Goal: Find specific page/section: Find specific page/section

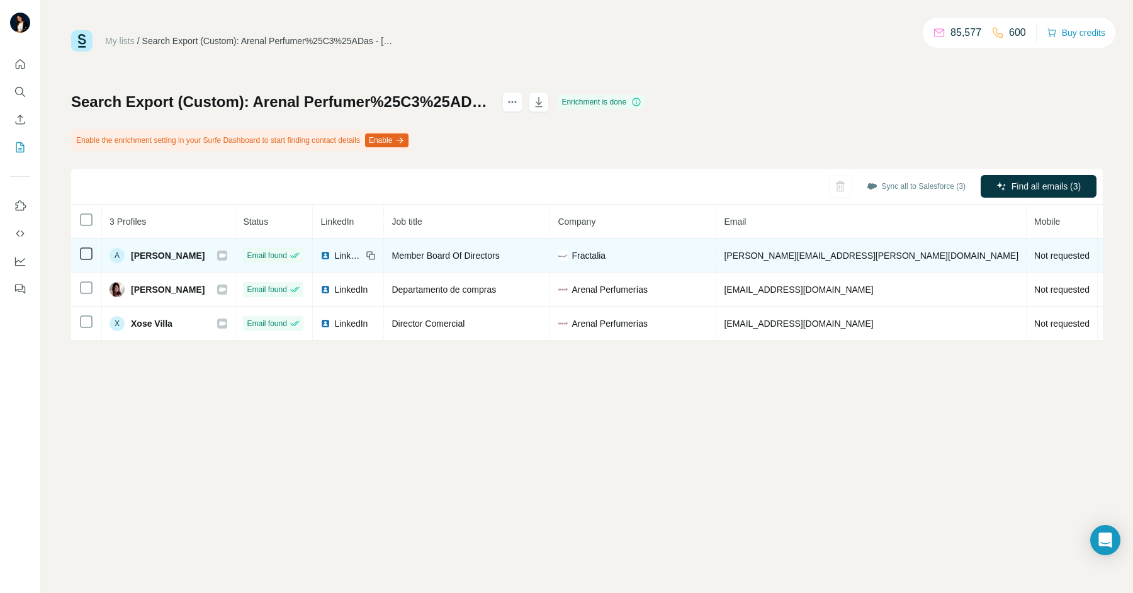
click at [227, 256] on div at bounding box center [222, 256] width 10 height 10
click at [226, 254] on icon at bounding box center [222, 255] width 7 height 4
click at [362, 254] on span "LinkedIn" at bounding box center [348, 255] width 28 height 13
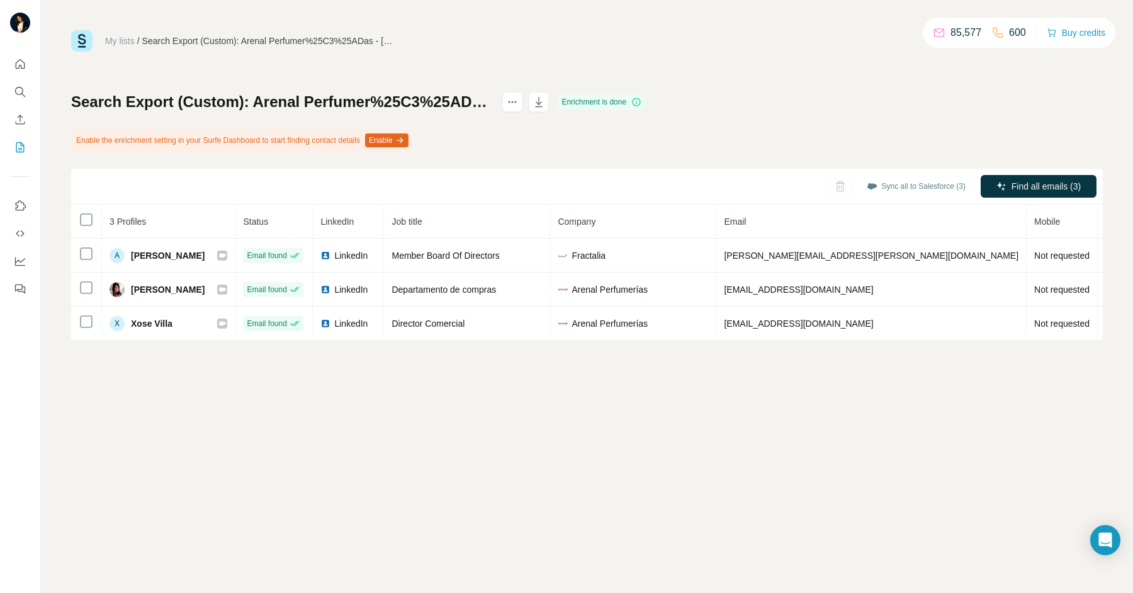
click at [647, 420] on div "My lists / Search Export (Custom): Arenal Perfumer%25C3%25ADas - [DATE] 10:54 8…" at bounding box center [587, 296] width 1092 height 593
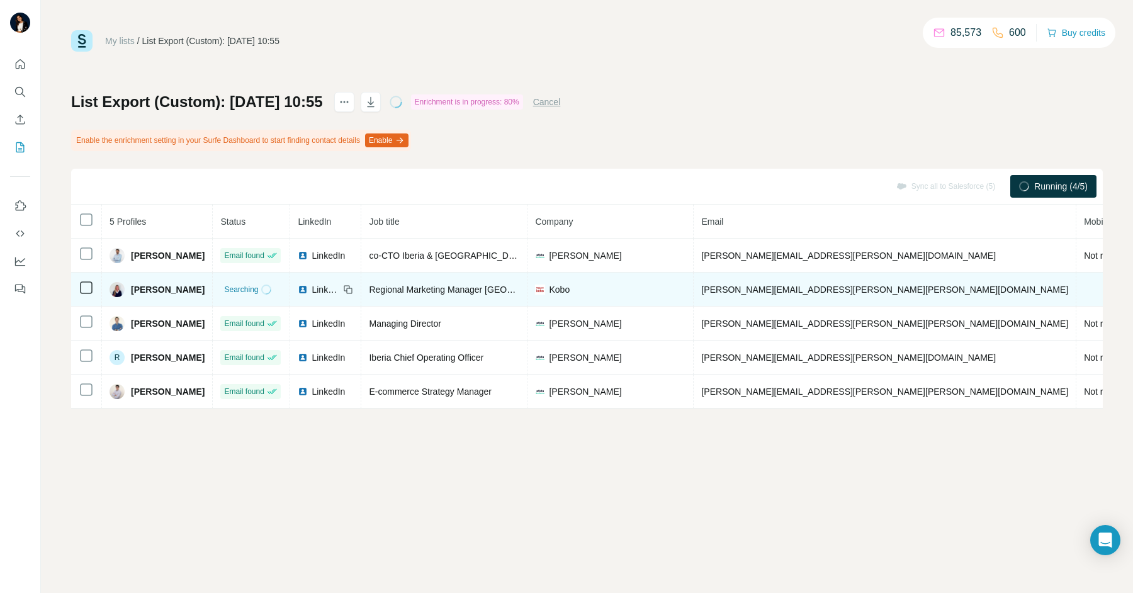
click at [314, 287] on span "LinkedIn" at bounding box center [326, 289] width 28 height 13
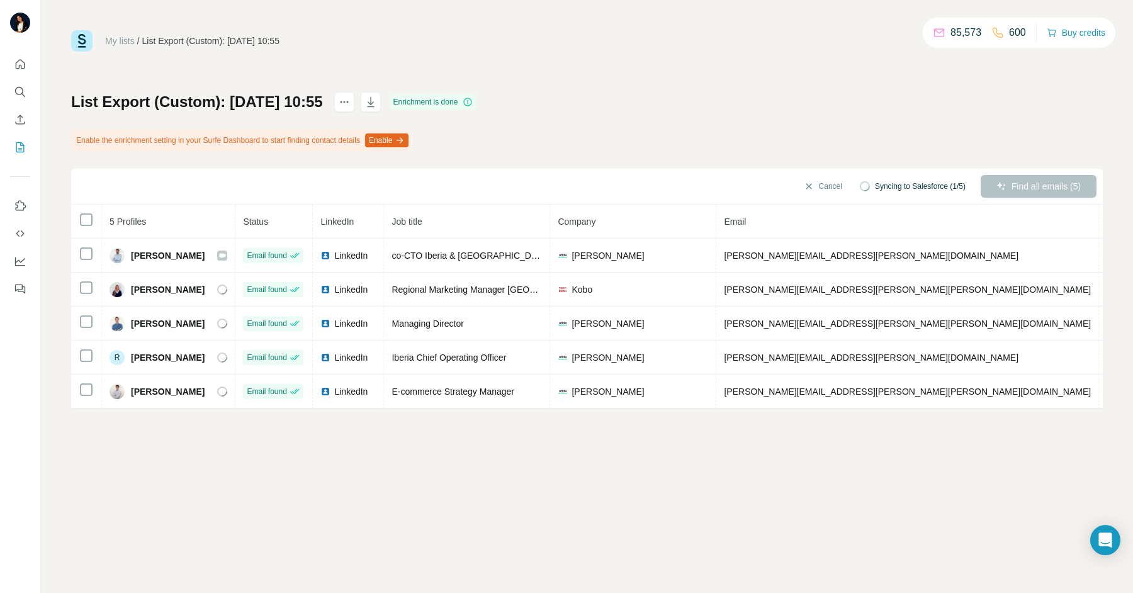
click at [513, 486] on div "My lists / List Export (Custom): 27/08/2025 10:55 85,573 600 Buy credits List E…" at bounding box center [587, 296] width 1092 height 593
